Goal: Information Seeking & Learning: Learn about a topic

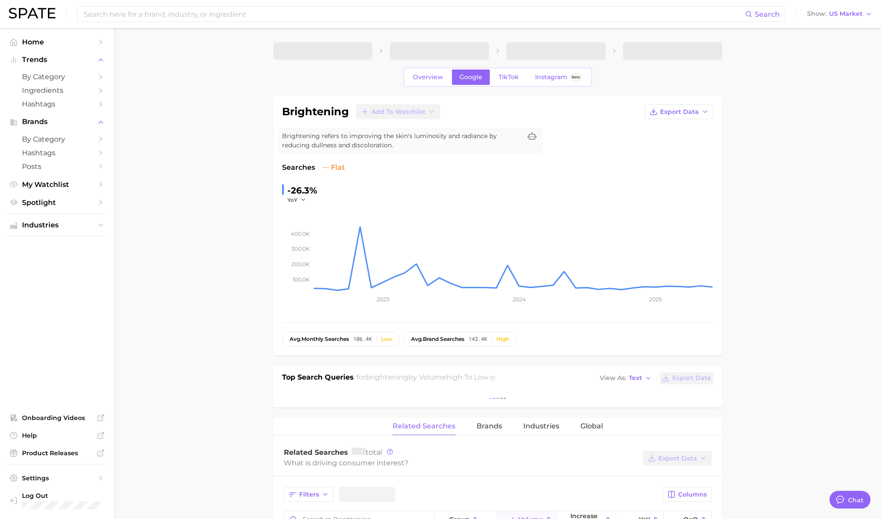
type textarea "x"
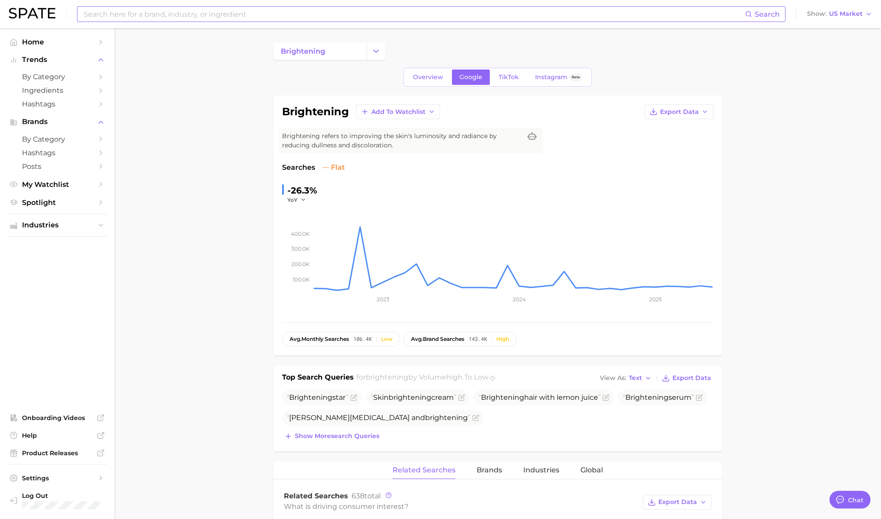
click at [242, 13] on input at bounding box center [414, 14] width 662 height 15
type input "acne serum"
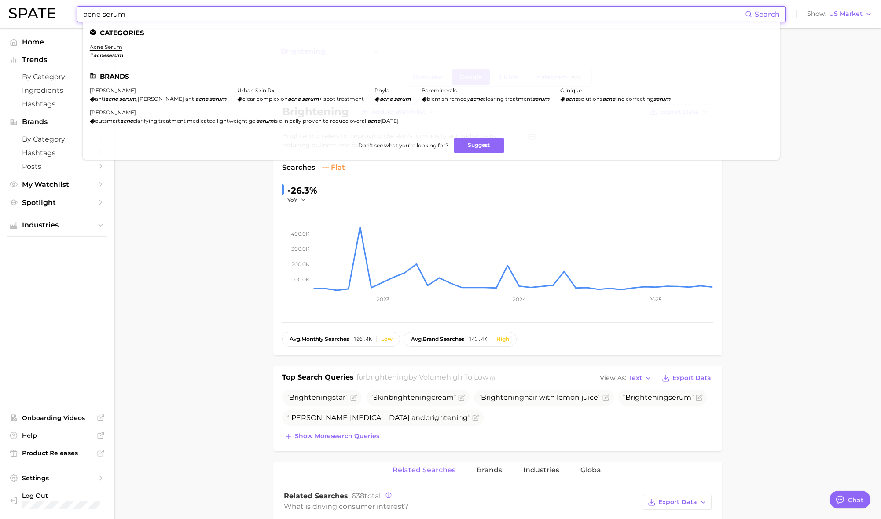
click at [99, 50] on link "acne serum" at bounding box center [106, 47] width 33 height 7
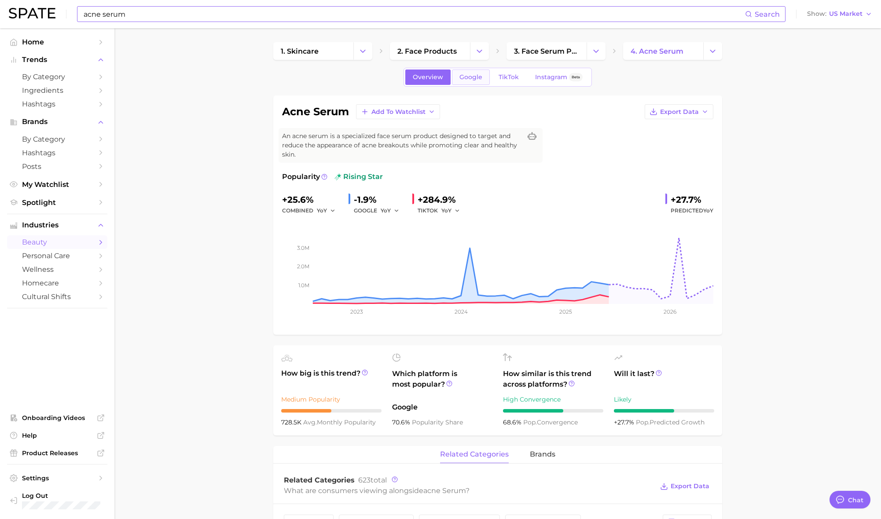
click at [455, 81] on link "Google" at bounding box center [471, 77] width 38 height 15
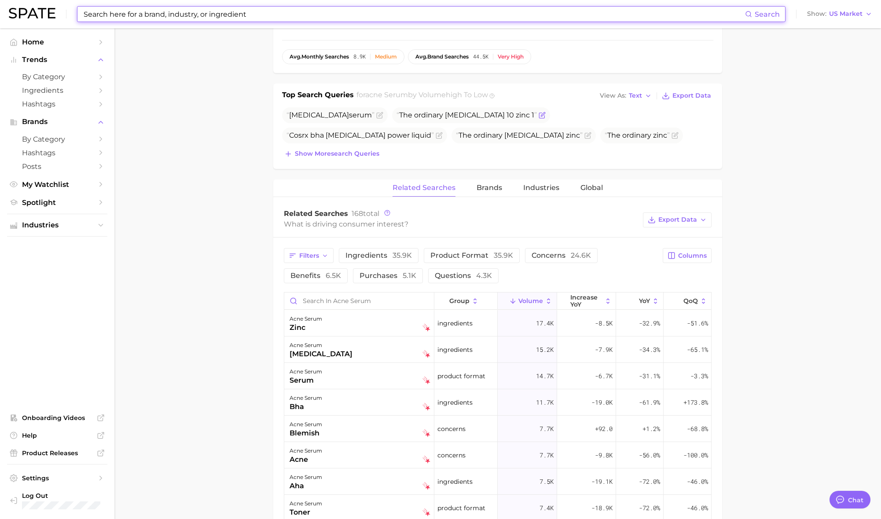
scroll to position [311, 0]
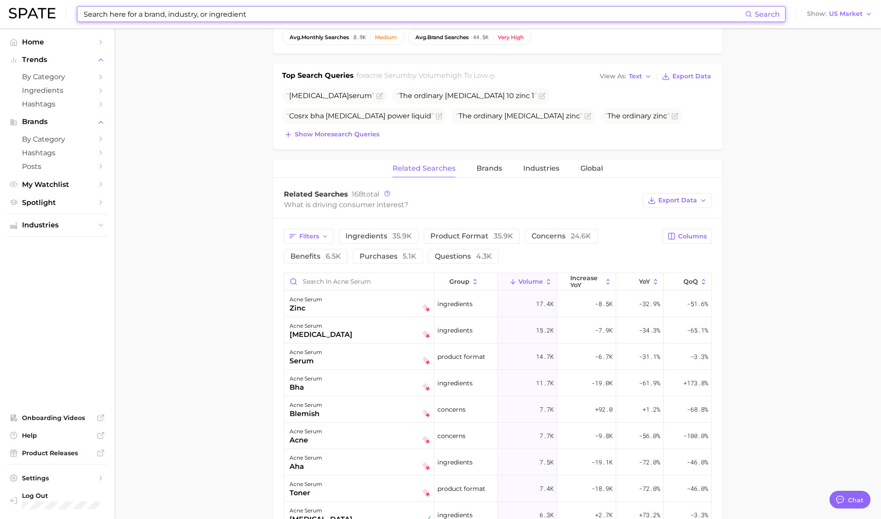
click at [386, 206] on div "What is driving consumer interest?" at bounding box center [461, 205] width 355 height 12
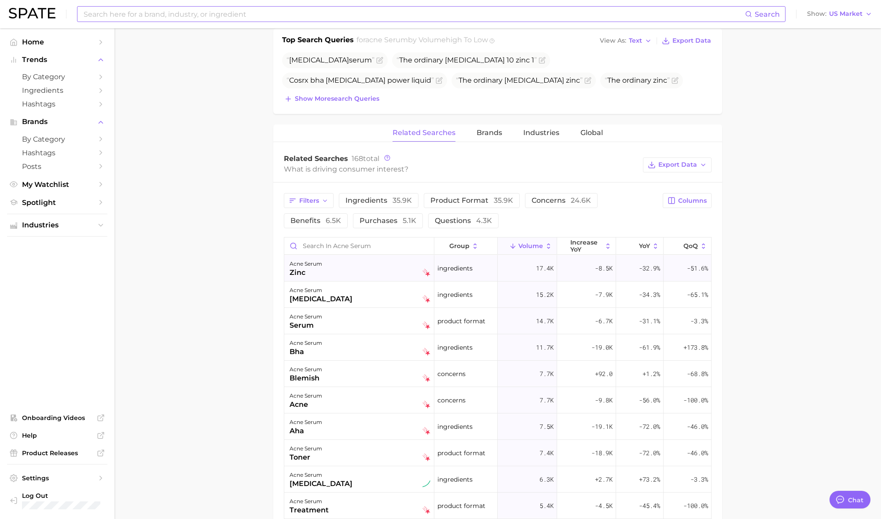
scroll to position [368, 0]
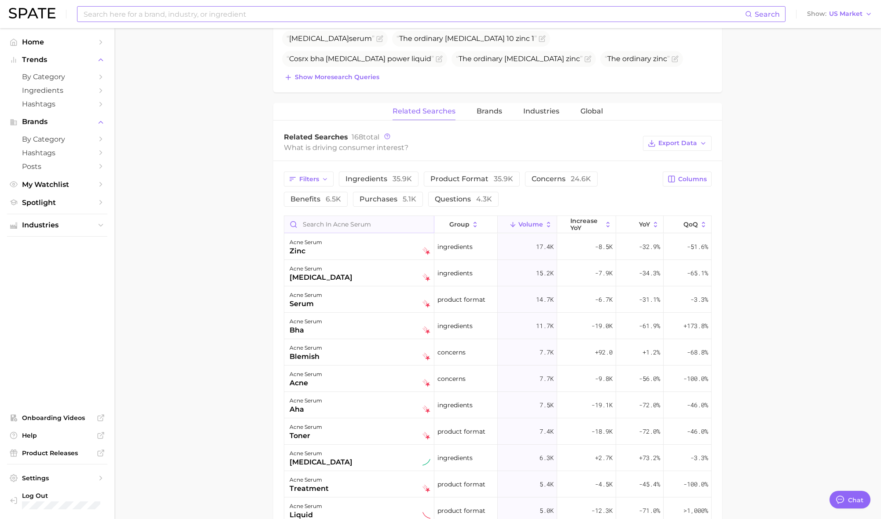
click at [331, 227] on input "Search in acne serum" at bounding box center [359, 224] width 150 height 17
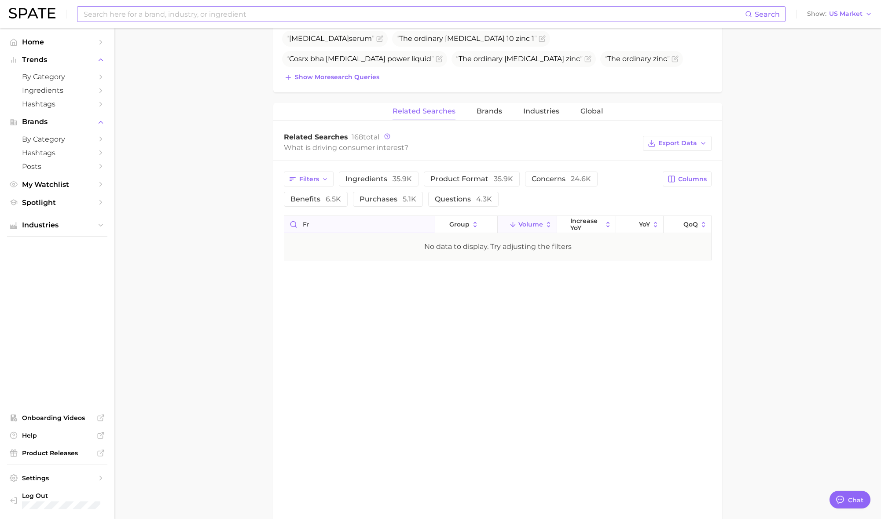
type input "f"
type input "s"
type input "u"
type input "f"
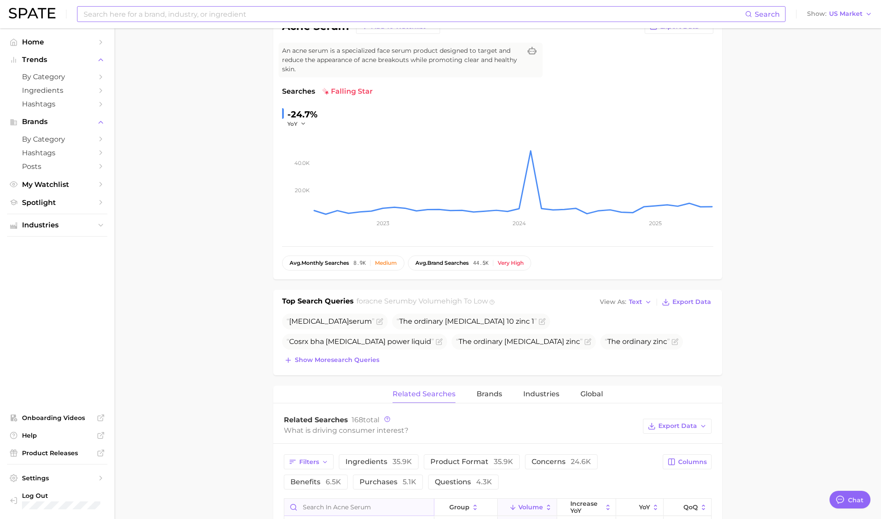
scroll to position [0, 0]
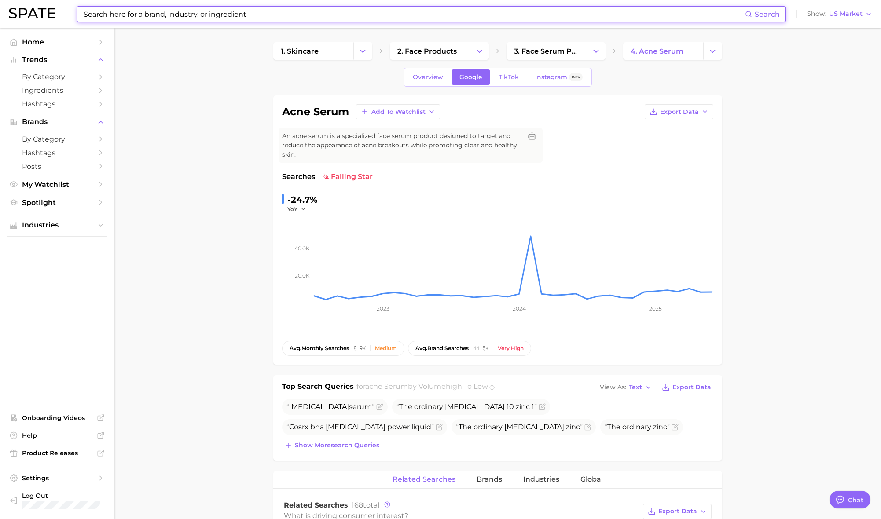
click at [145, 16] on input at bounding box center [414, 14] width 662 height 15
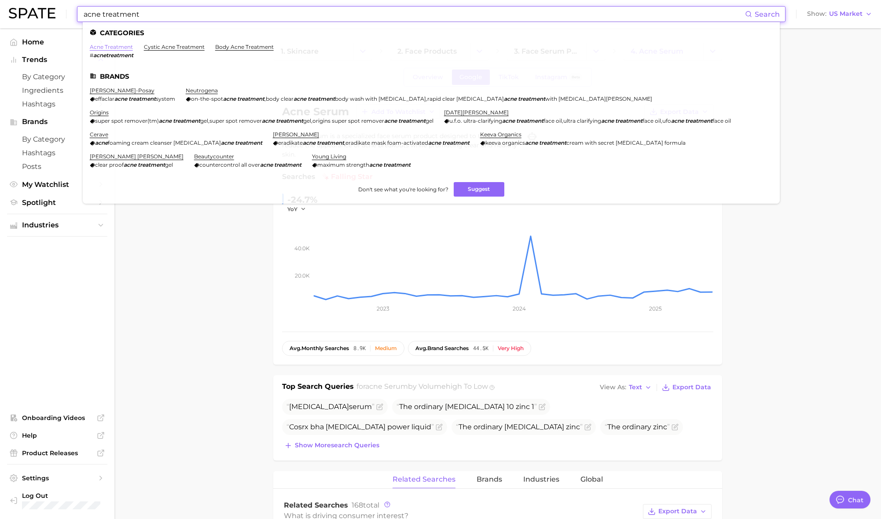
type input "acne treatment"
click at [121, 48] on link "acne treatment" at bounding box center [111, 47] width 43 height 7
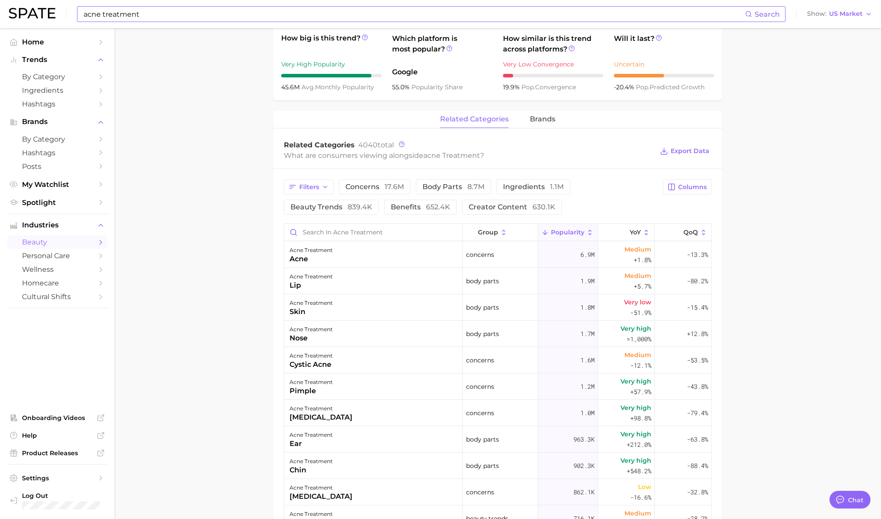
scroll to position [327, 0]
click at [329, 233] on input "Search in acne treatment" at bounding box center [373, 232] width 178 height 17
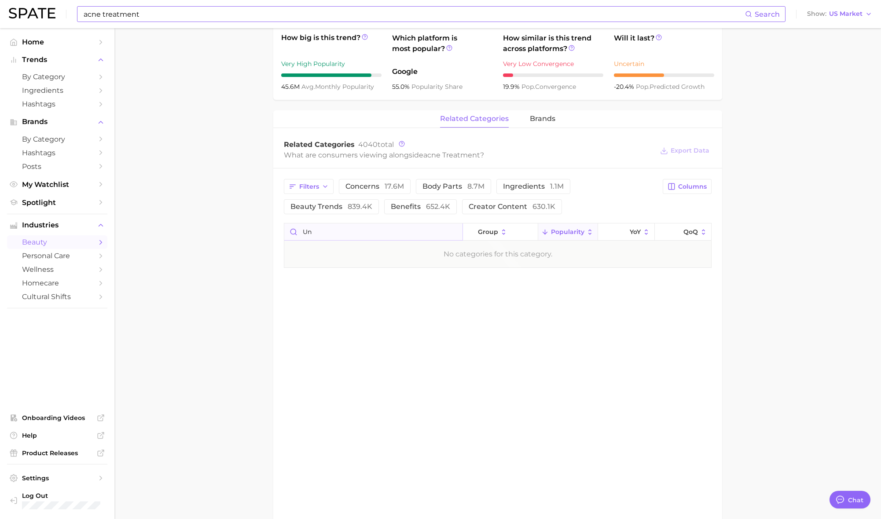
type input "u"
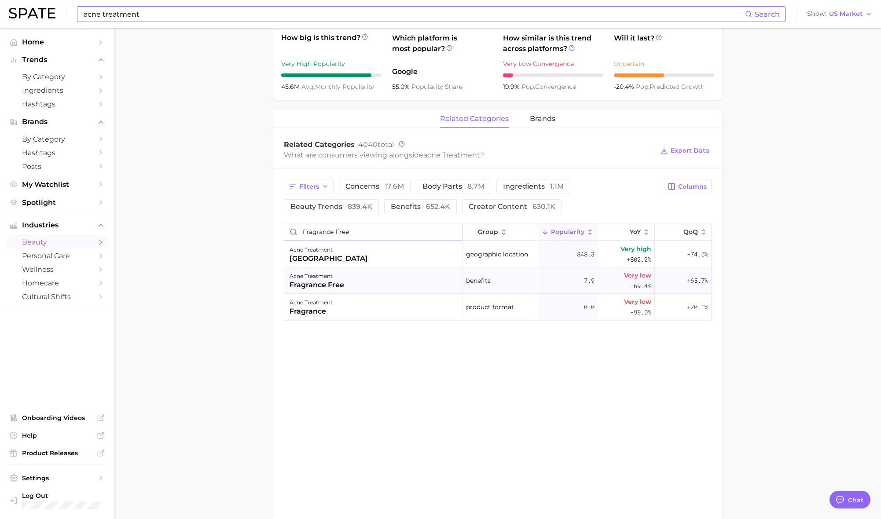
type input "fragrance free"
click at [635, 283] on span "-69.4%" at bounding box center [640, 286] width 21 height 11
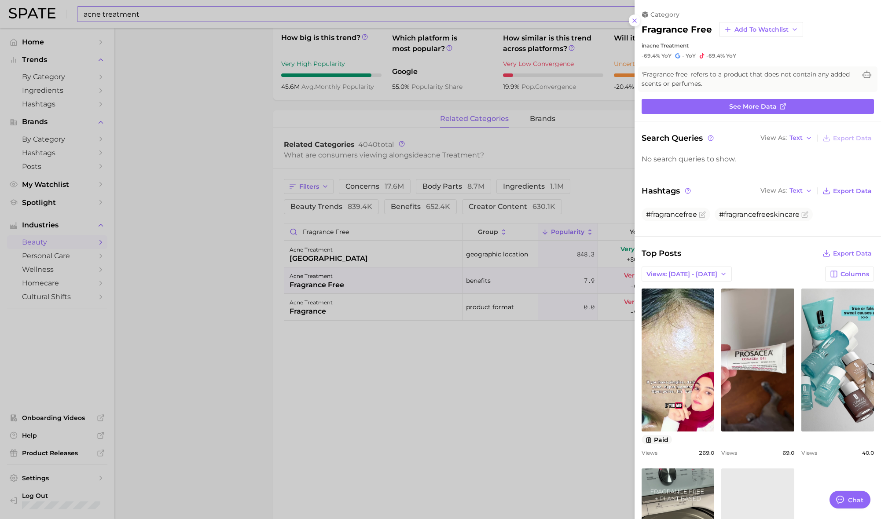
scroll to position [0, 0]
click at [635, 20] on icon at bounding box center [634, 20] width 7 height 7
